Goal: Task Accomplishment & Management: Manage account settings

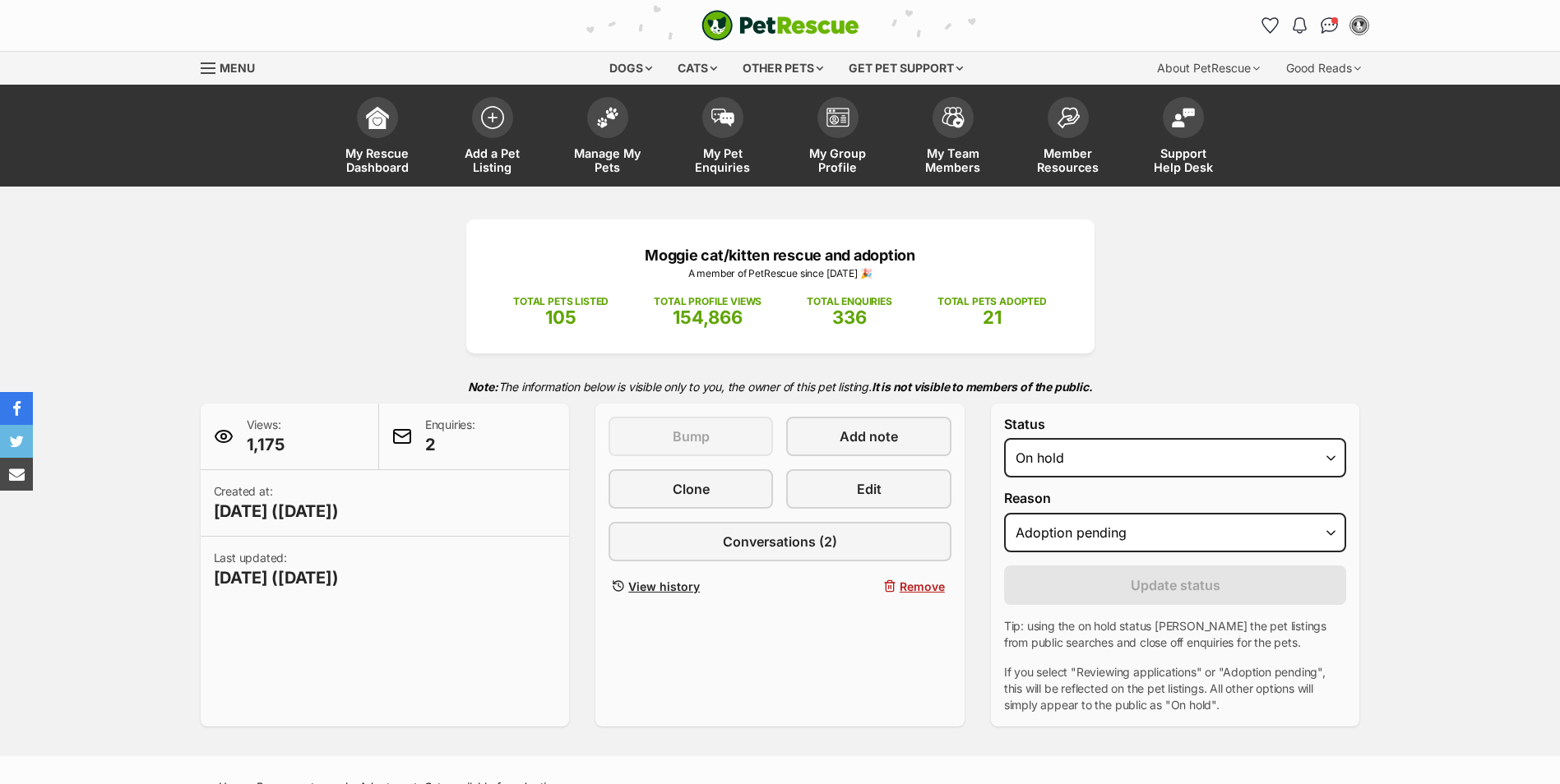
select select "adoption_pending"
click at [604, 116] on img at bounding box center [608, 113] width 23 height 21
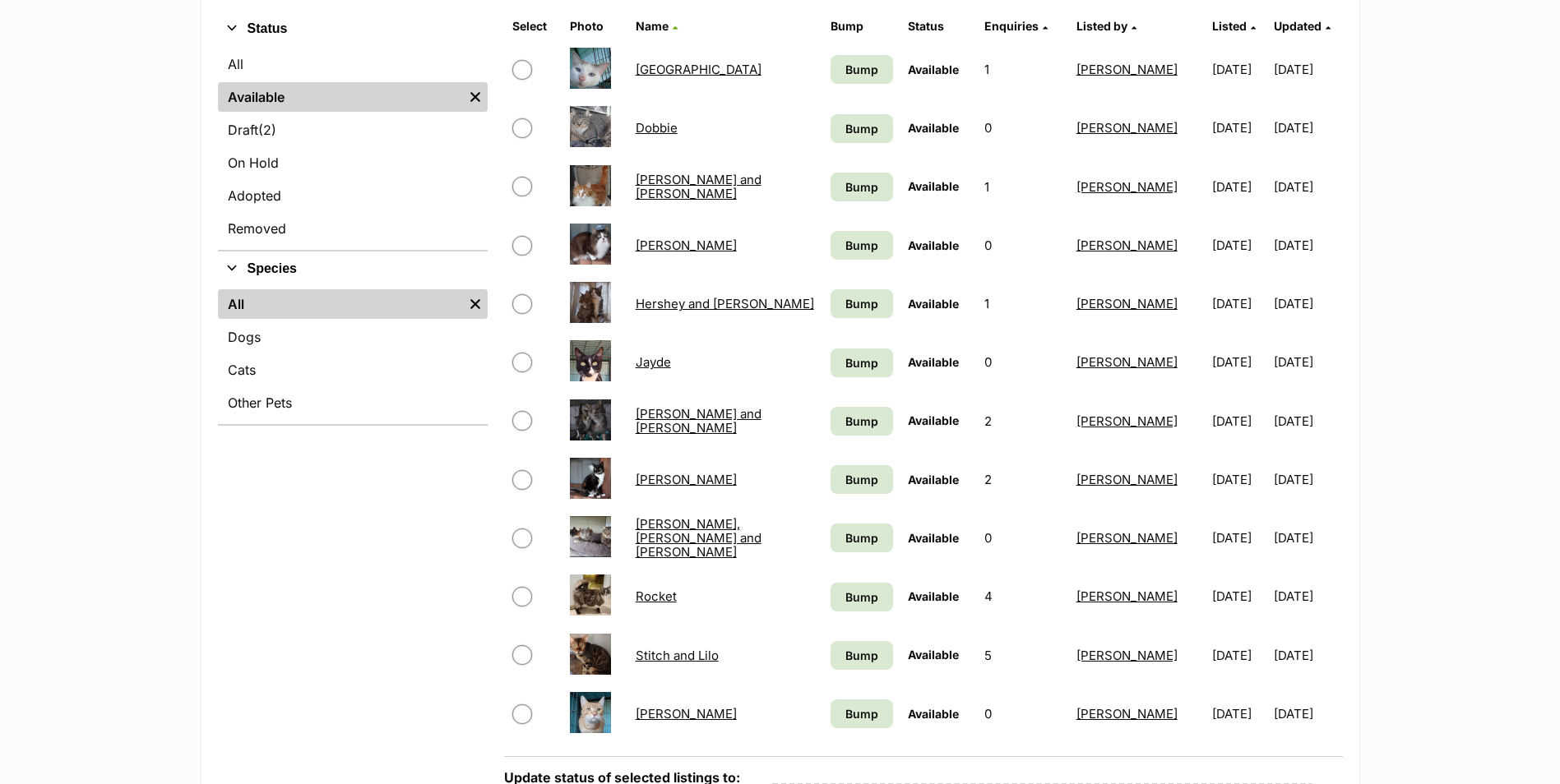
scroll to position [329, 0]
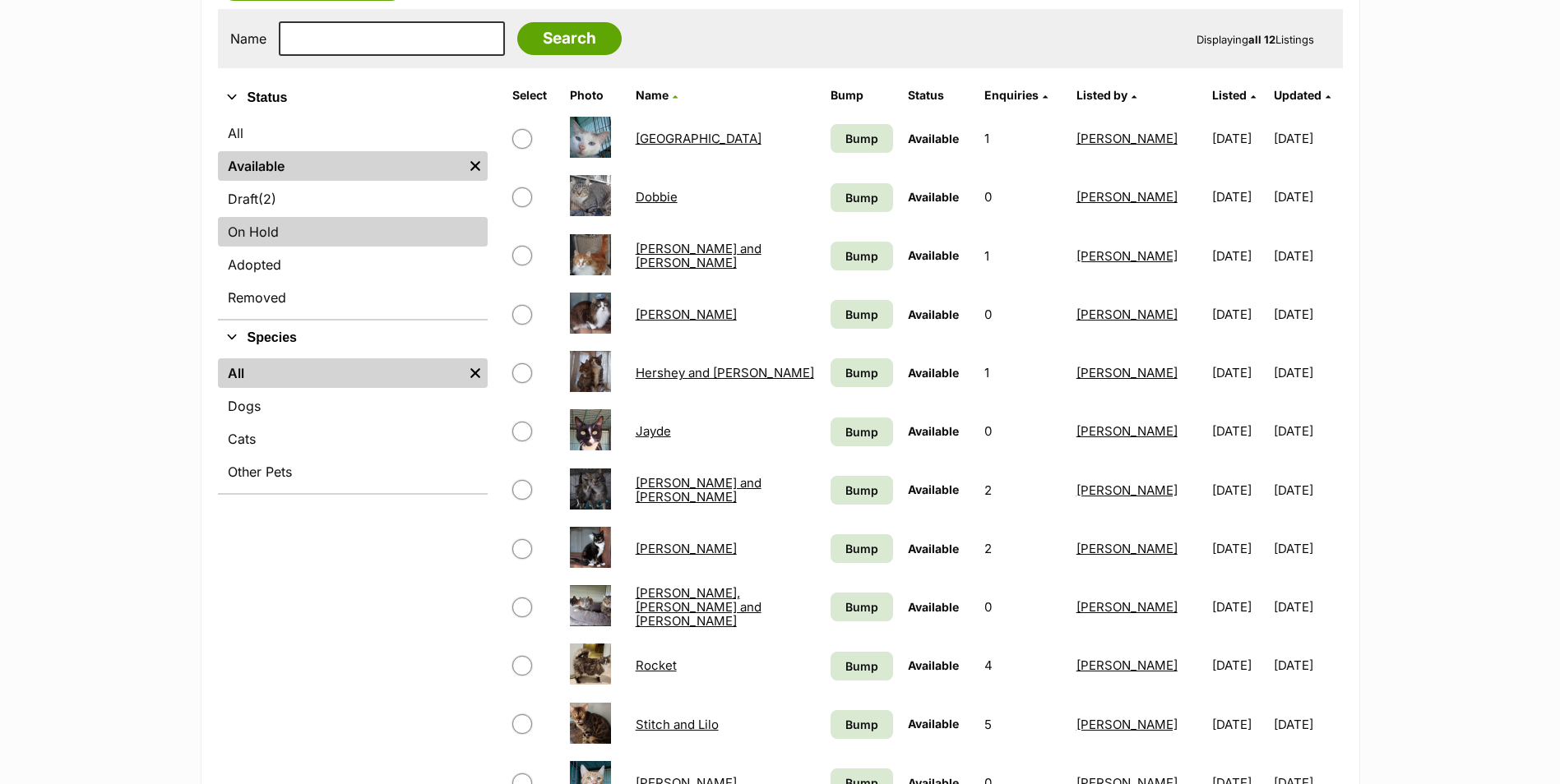
click at [279, 229] on link "On Hold" at bounding box center [353, 232] width 270 height 30
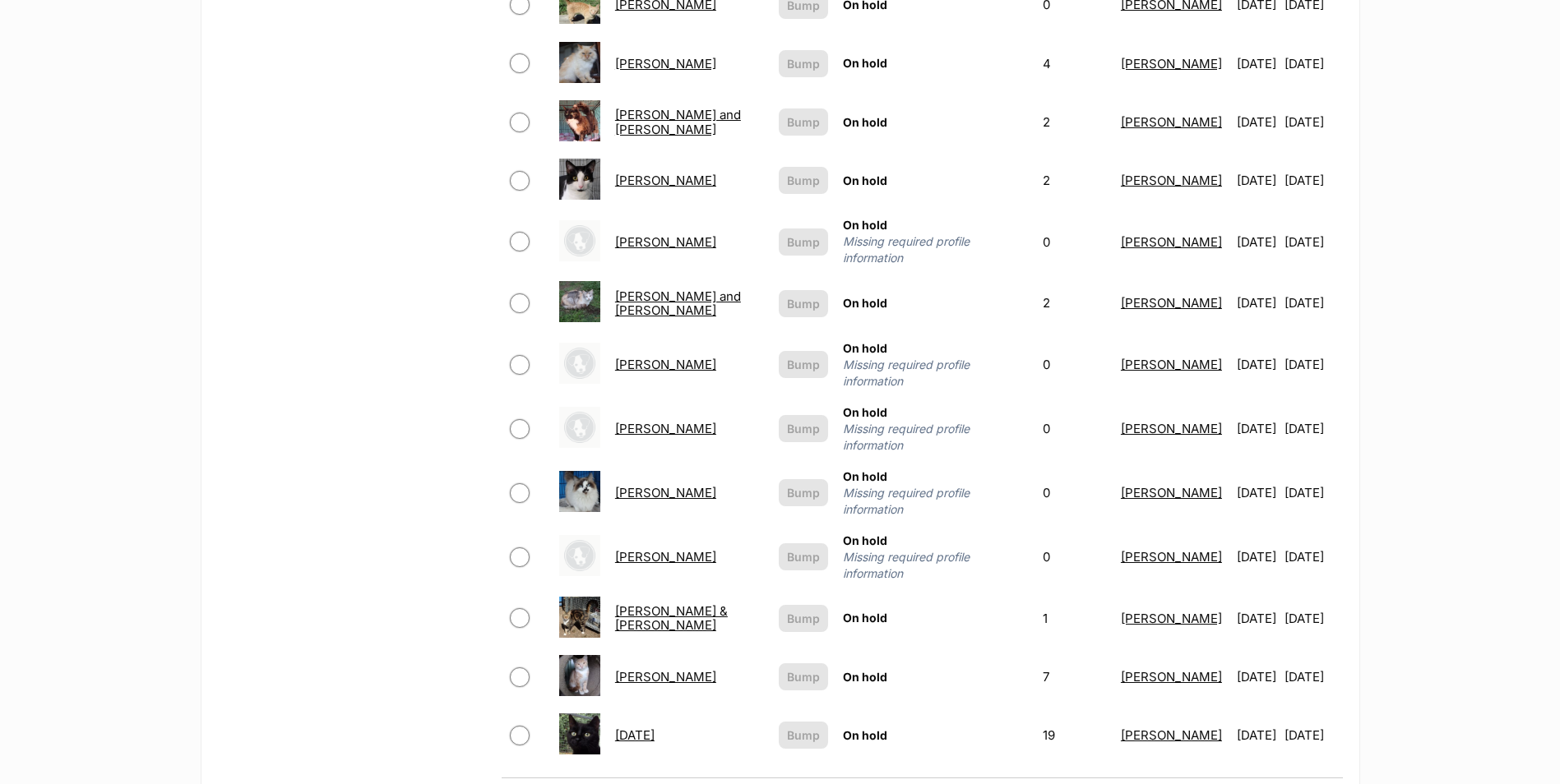
scroll to position [740, 0]
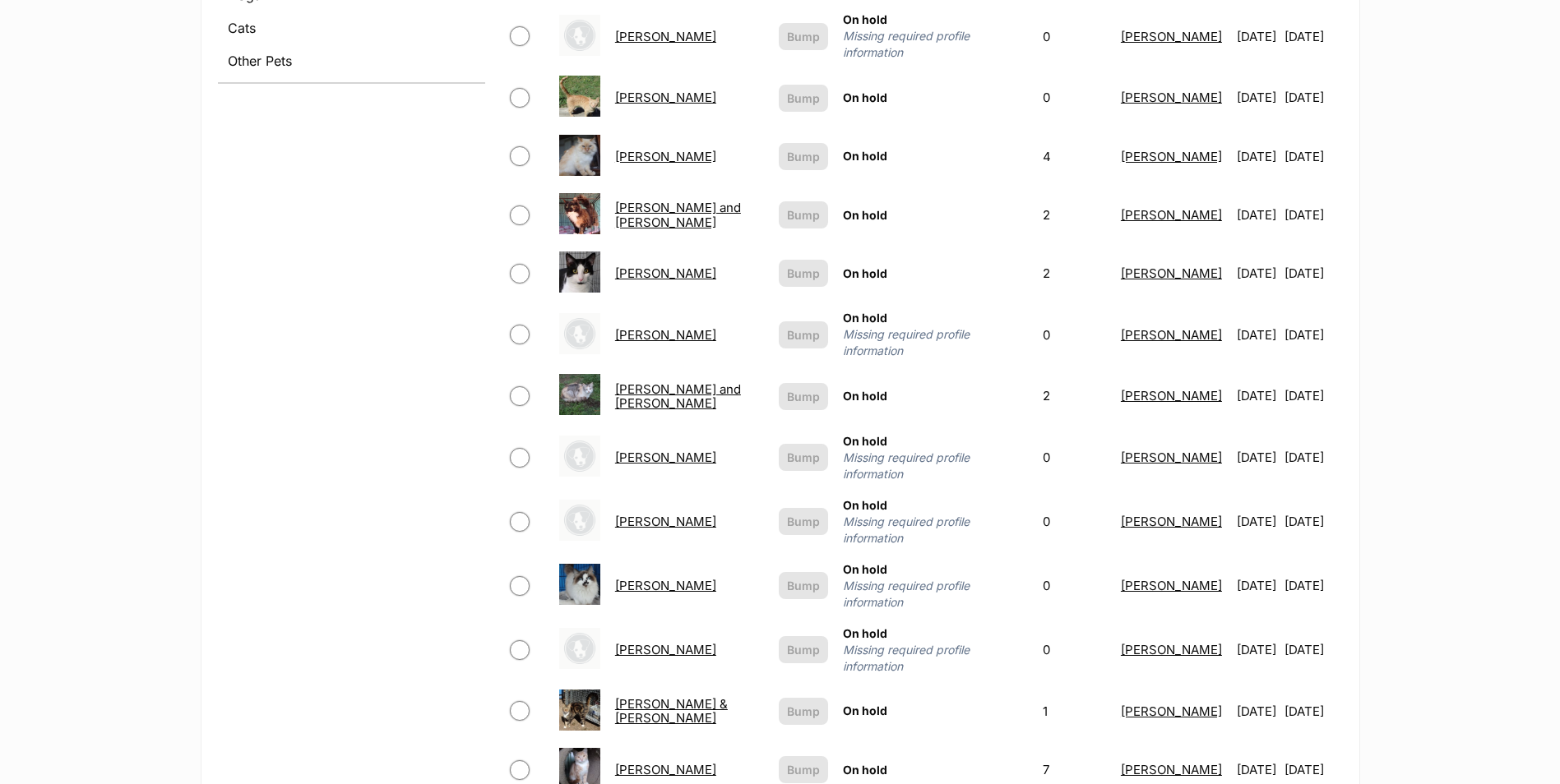
click at [649, 200] on link "[PERSON_NAME] and [PERSON_NAME]" at bounding box center [678, 214] width 126 height 30
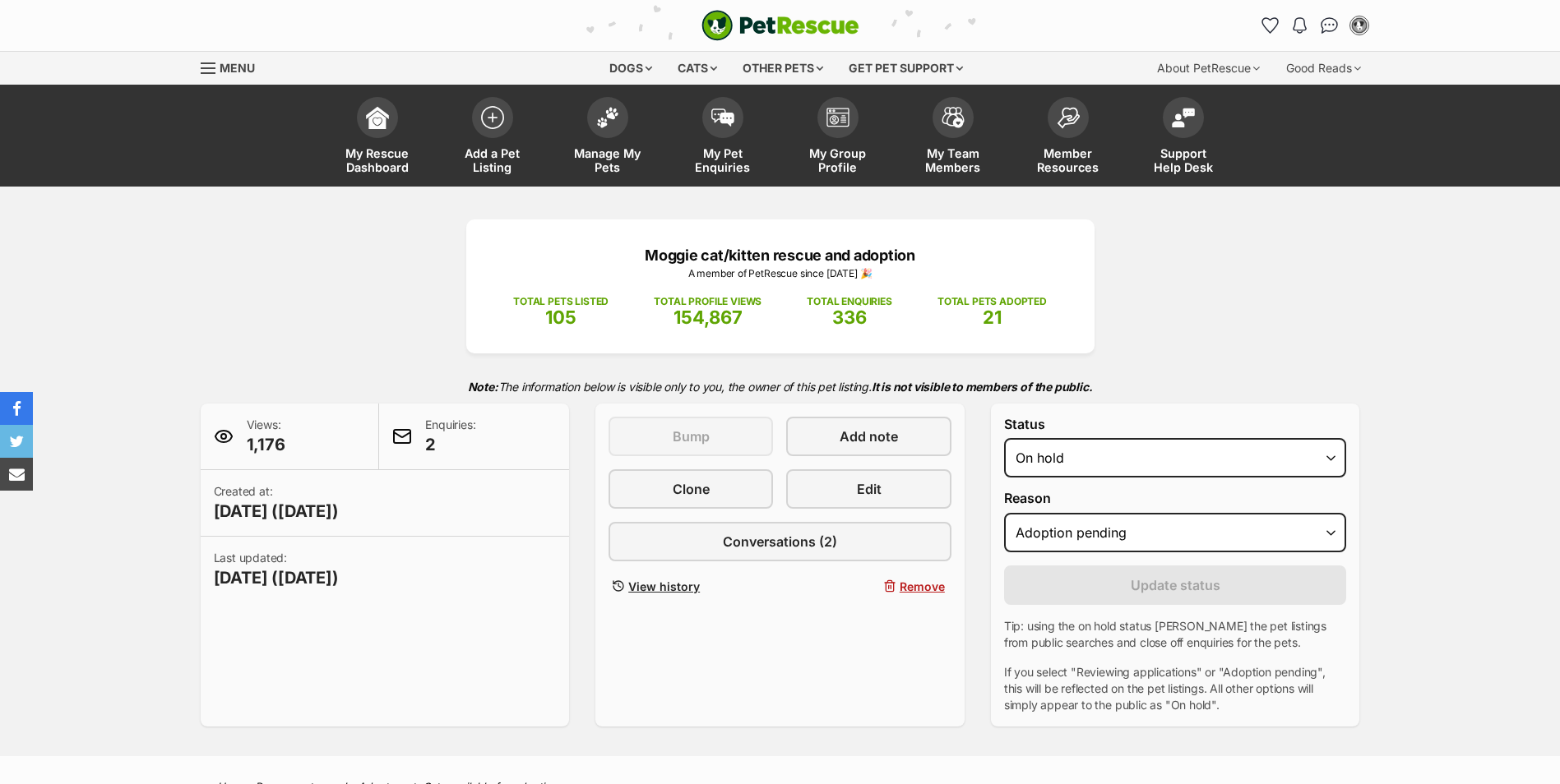
select select "adoption_pending"
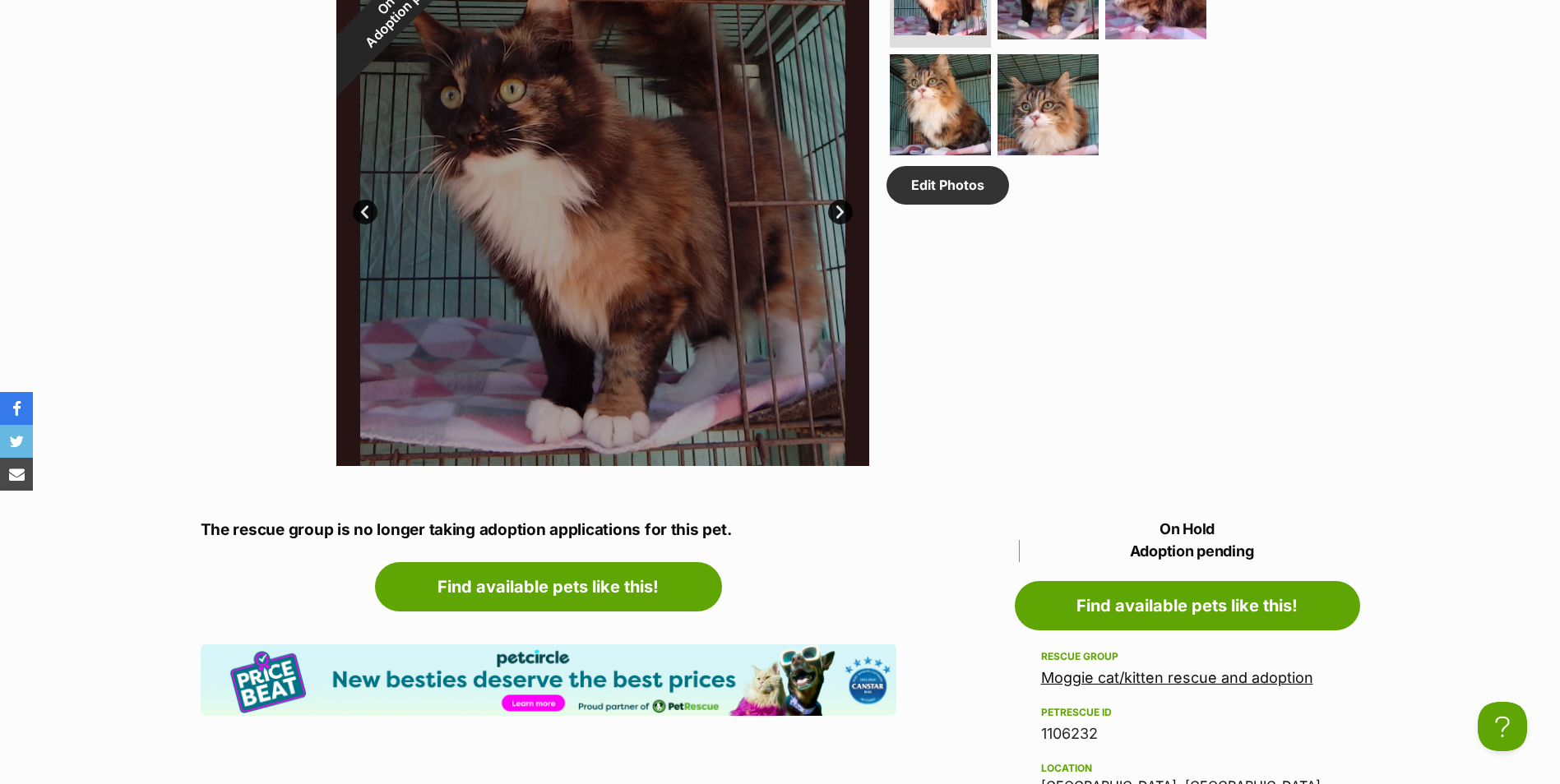
scroll to position [904, 0]
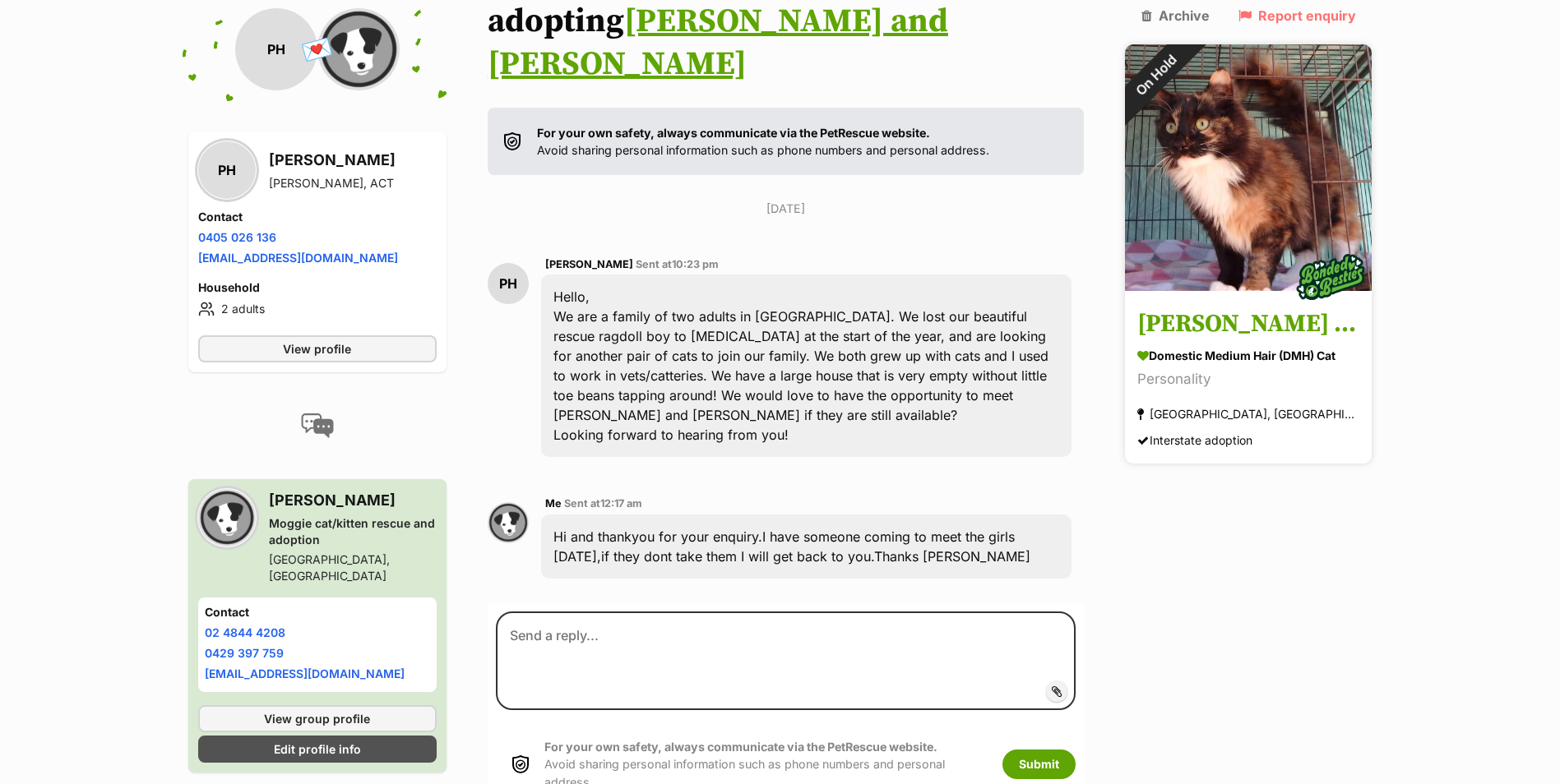
scroll to position [211, 0]
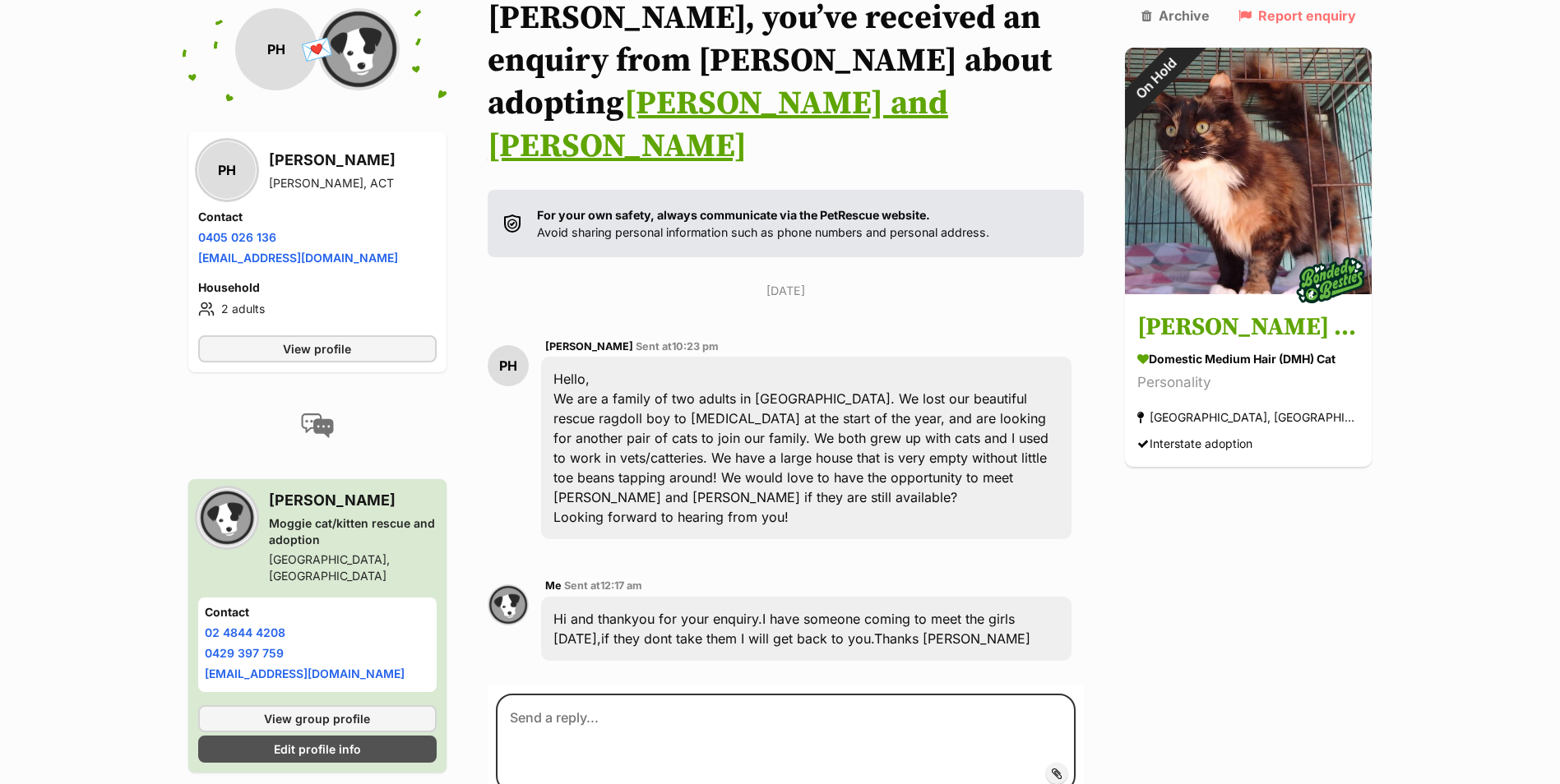
click at [948, 83] on link "[PERSON_NAME] and [PERSON_NAME]" at bounding box center [718, 125] width 461 height 84
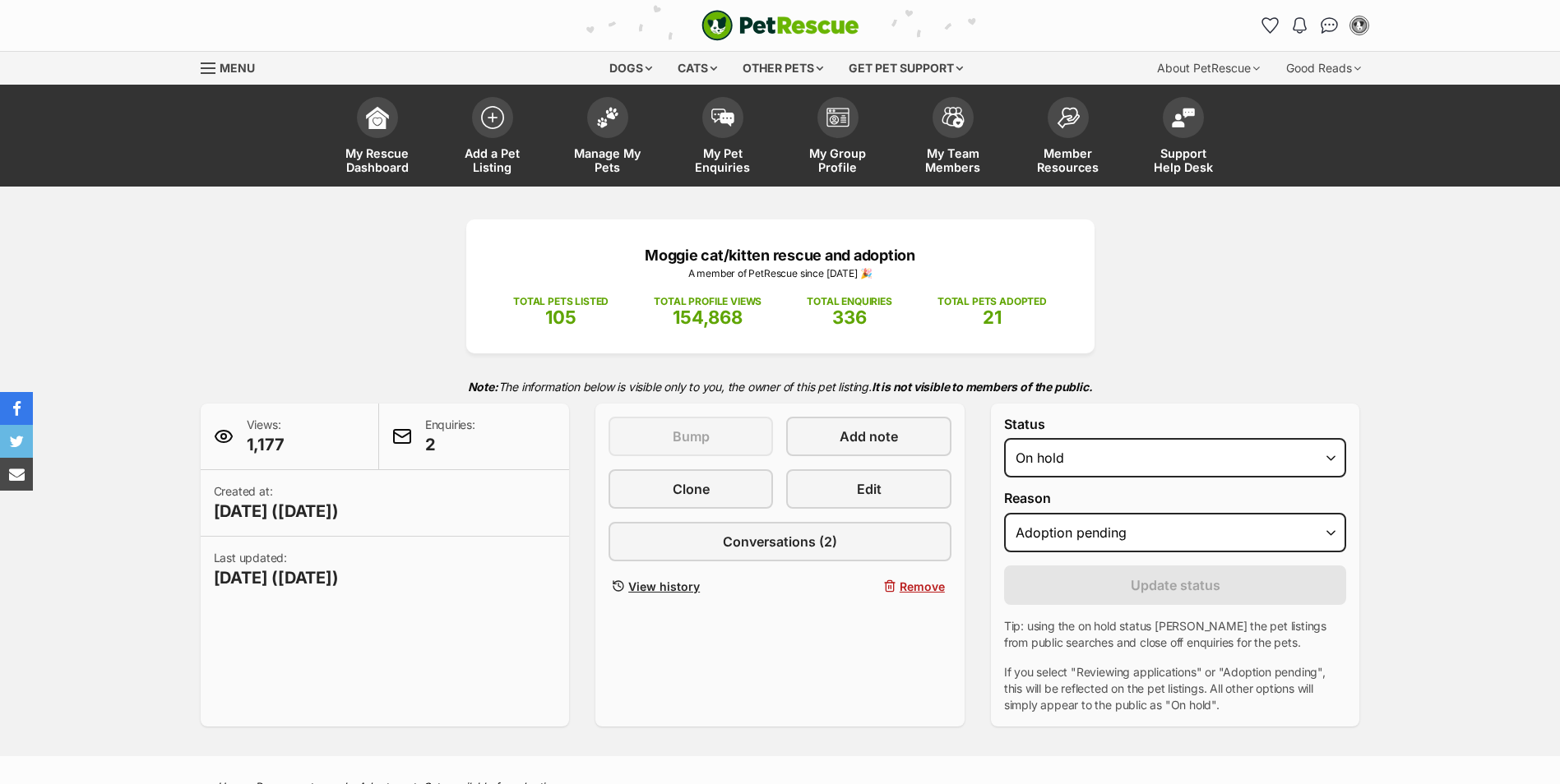
select select "adoption_pending"
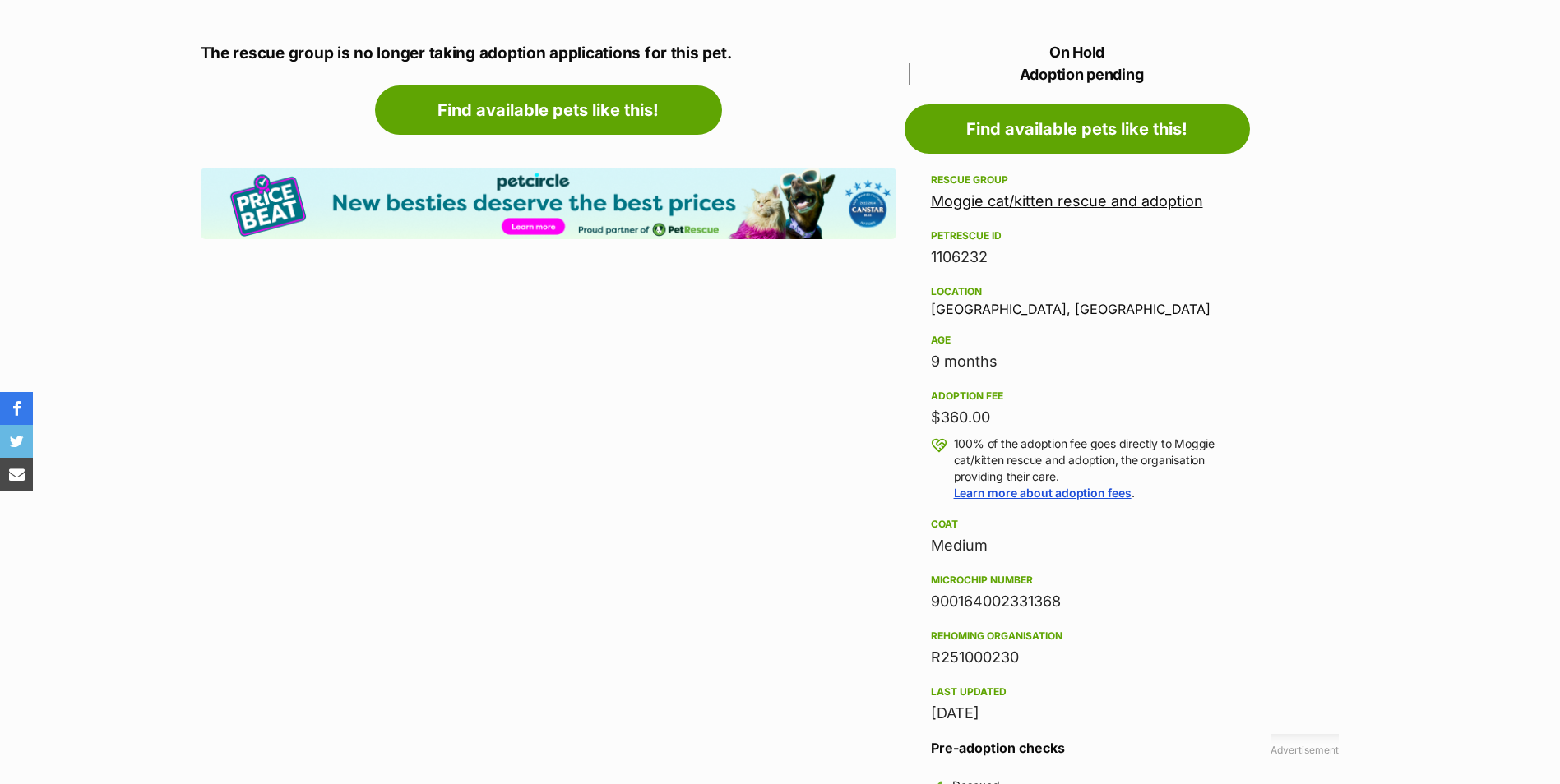
scroll to position [1562, 0]
